Goal: Information Seeking & Learning: Learn about a topic

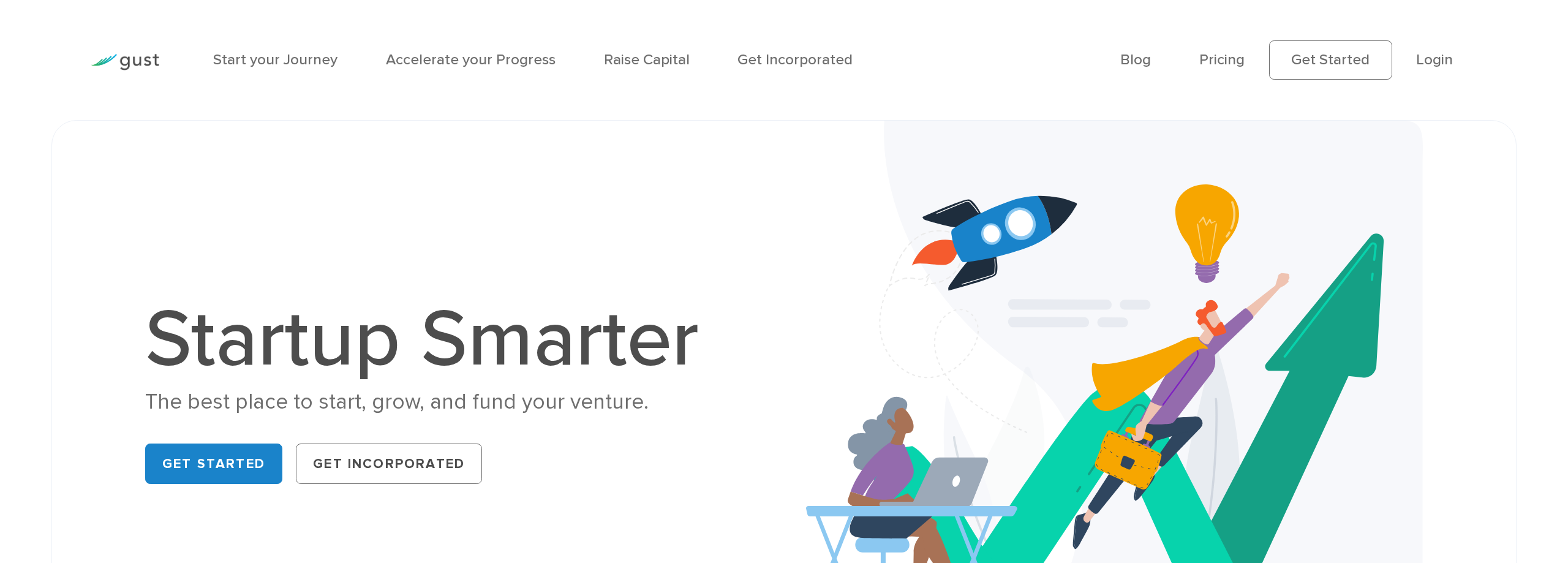
click at [1458, 58] on ul "Blog FAQ Pricing Get Started Login Login" at bounding box center [1298, 61] width 356 height 40
click at [1442, 63] on link "Login" at bounding box center [1435, 60] width 37 height 18
click at [279, 67] on link "Start your Journey" at bounding box center [275, 60] width 125 height 18
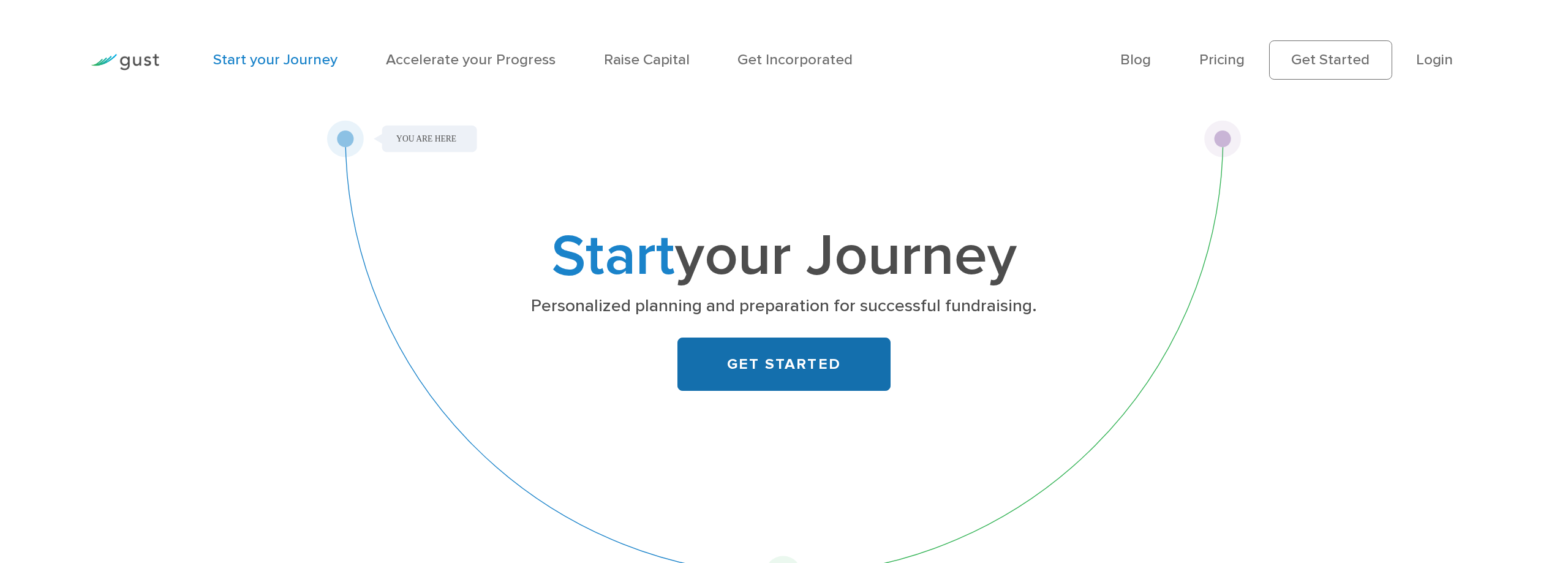
click at [790, 374] on link "GET STARTED" at bounding box center [784, 364] width 214 height 54
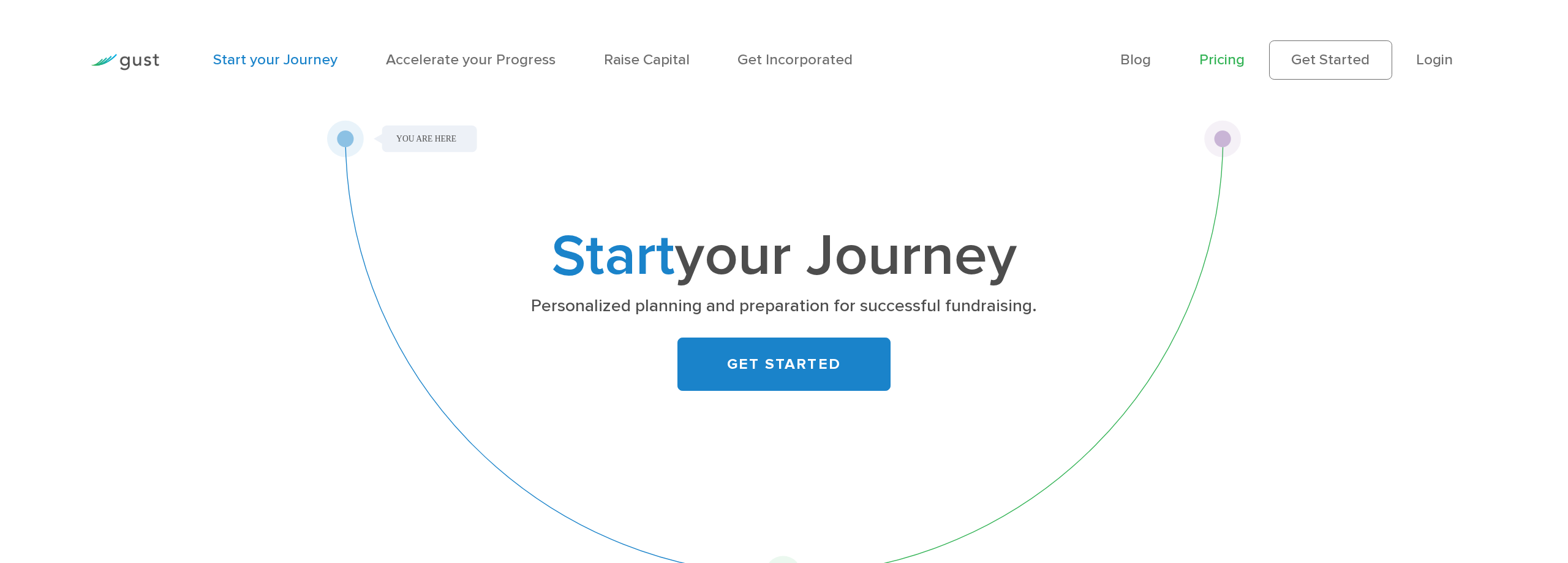
click at [1223, 64] on link "Pricing" at bounding box center [1222, 60] width 46 height 18
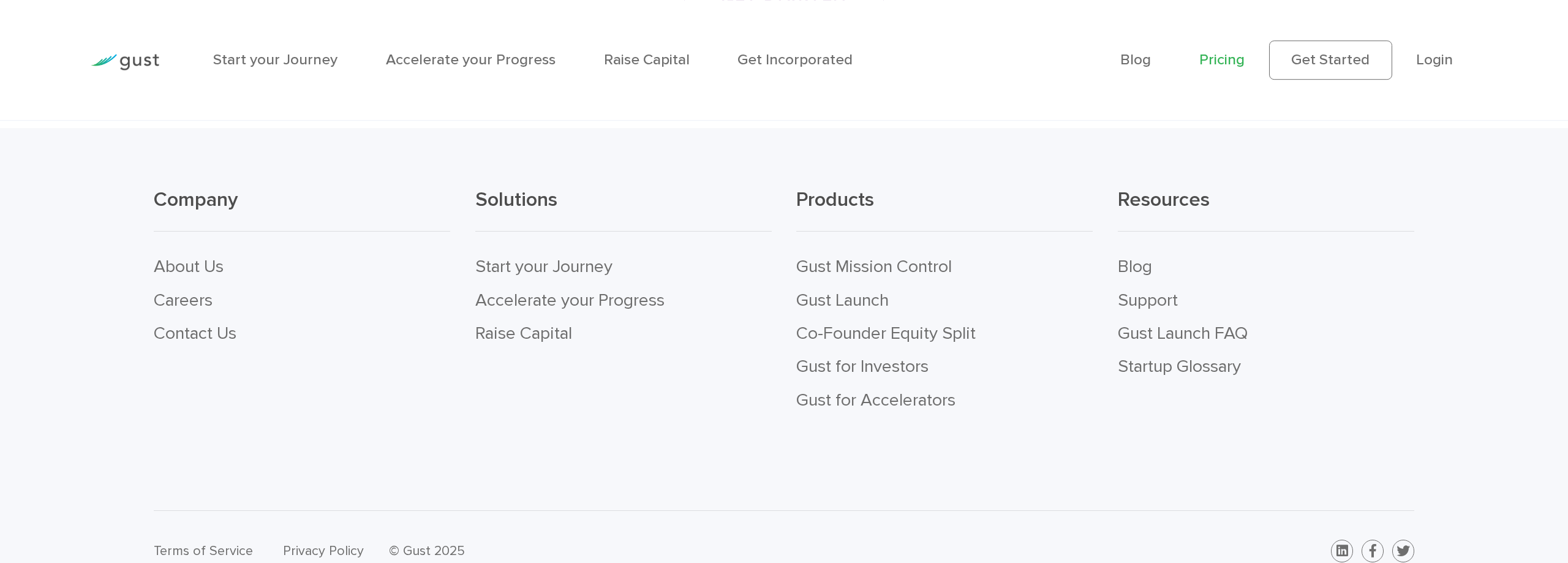
scroll to position [3492, 0]
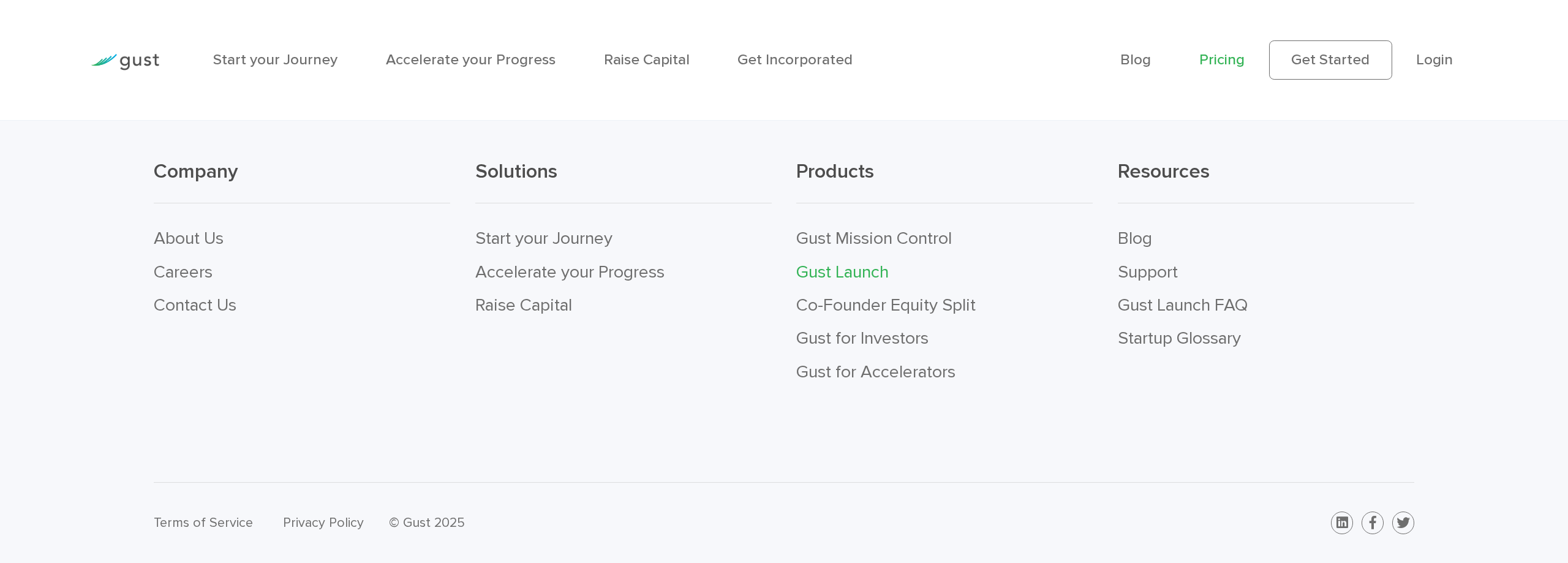
click at [859, 273] on link "Gust Launch" at bounding box center [842, 272] width 93 height 21
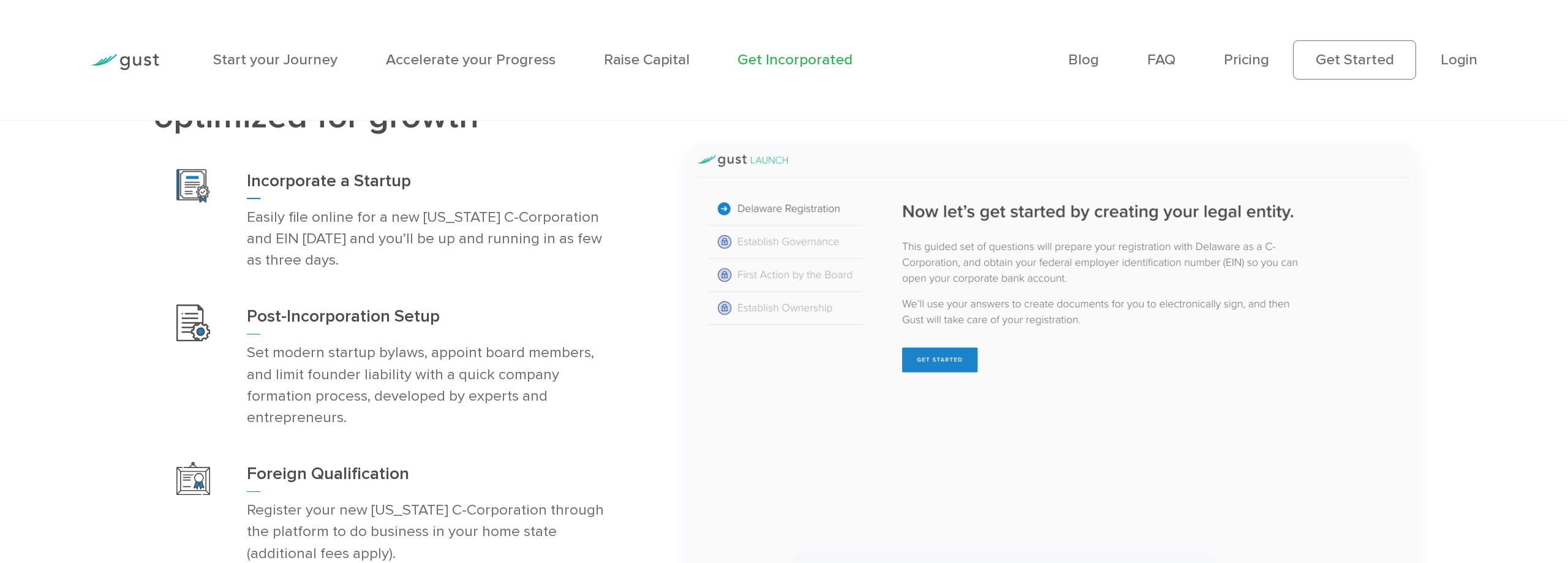
scroll to position [812, 0]
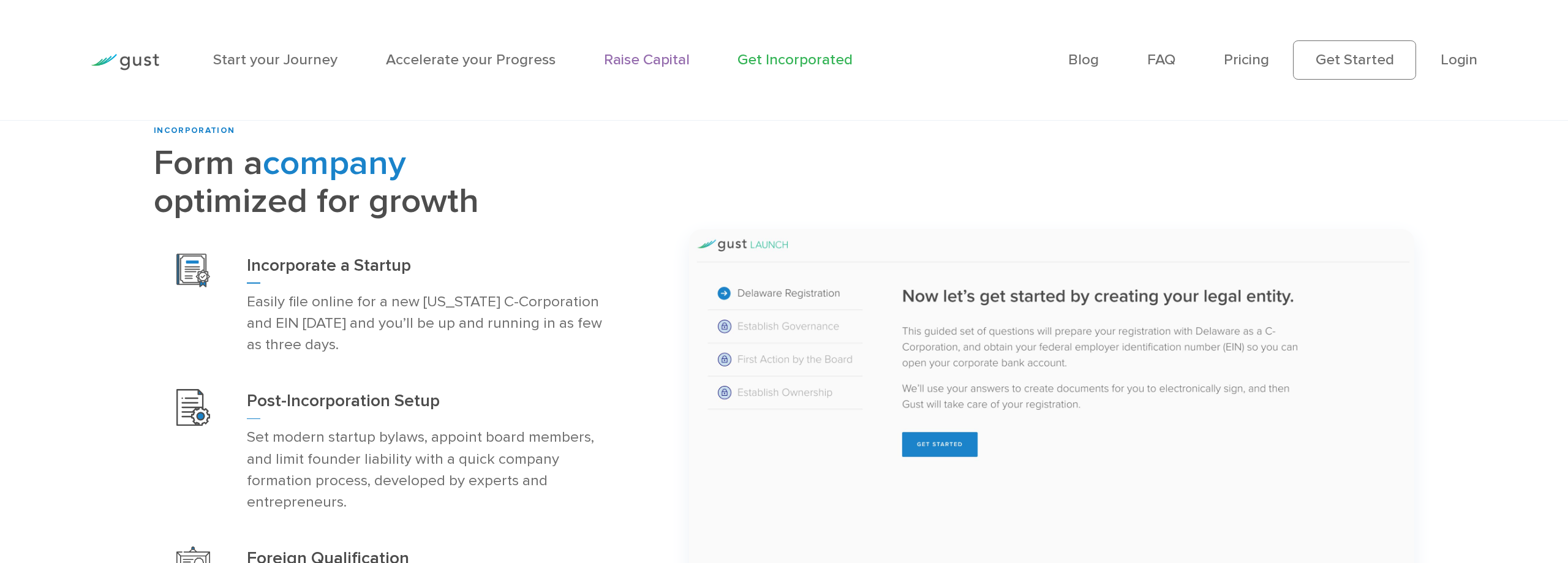
click at [651, 66] on link "Raise Capital" at bounding box center [646, 60] width 85 height 18
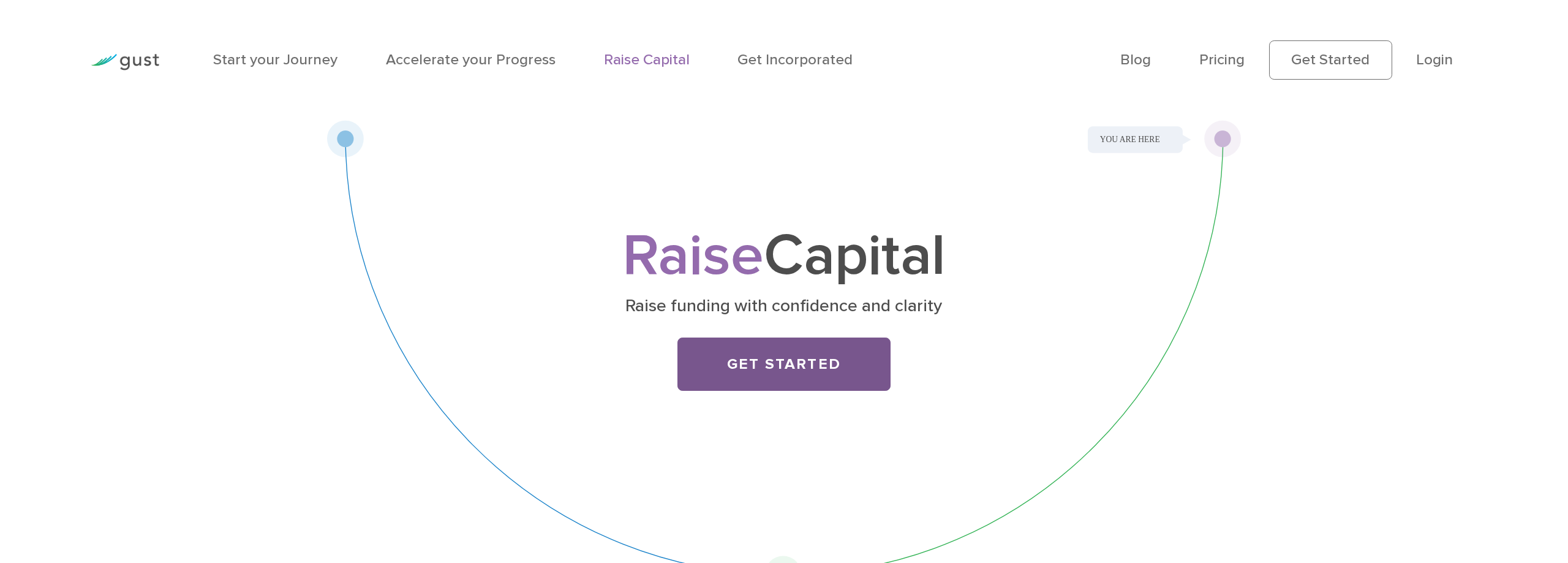
click at [780, 362] on link "Get Started" at bounding box center [784, 364] width 214 height 54
